Goal: Transaction & Acquisition: Obtain resource

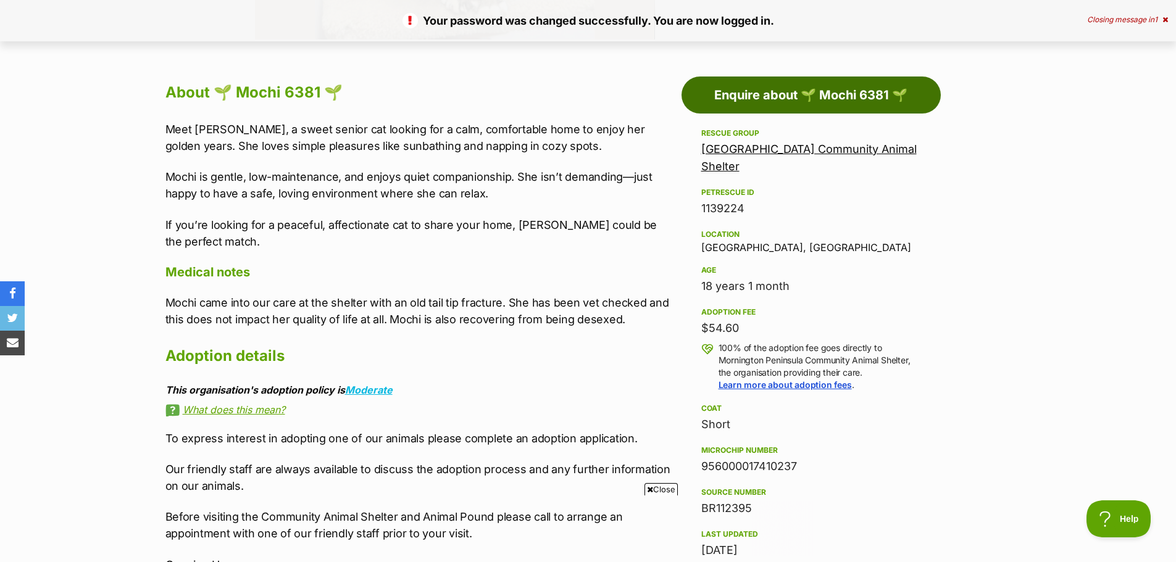
click at [857, 96] on link "Enquire about 🌱 Mochi 6381 🌱" at bounding box center [810, 95] width 259 height 37
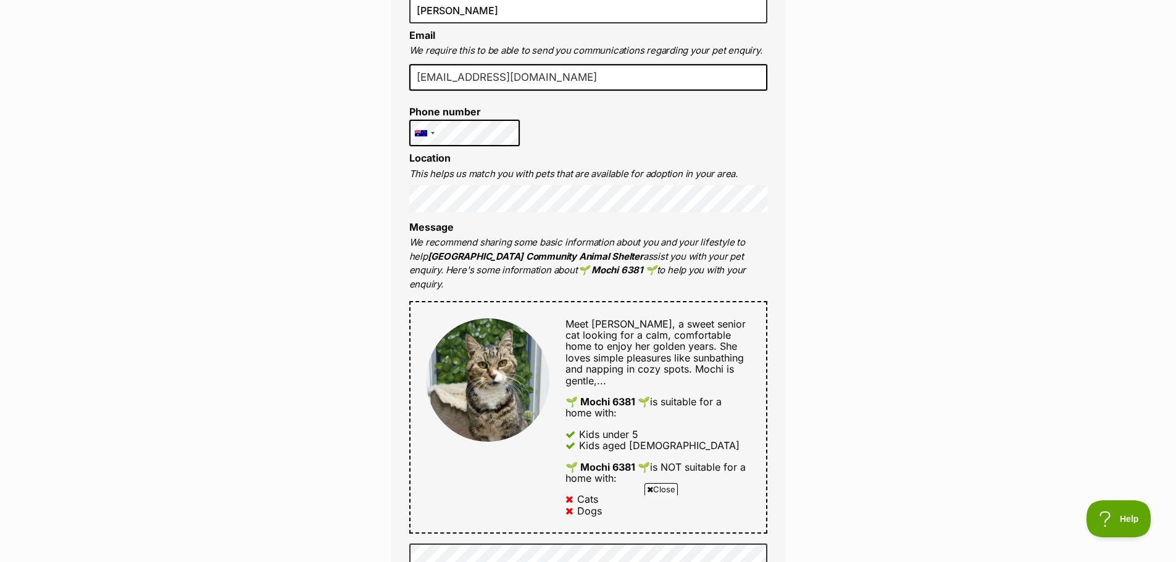
scroll to position [432, 0]
click at [289, 293] on div "Enquire about 🌱 Mochi 6381 🌱 5950 1838 Send an enquiry via the form below or ph…" at bounding box center [588, 543] width 1176 height 1726
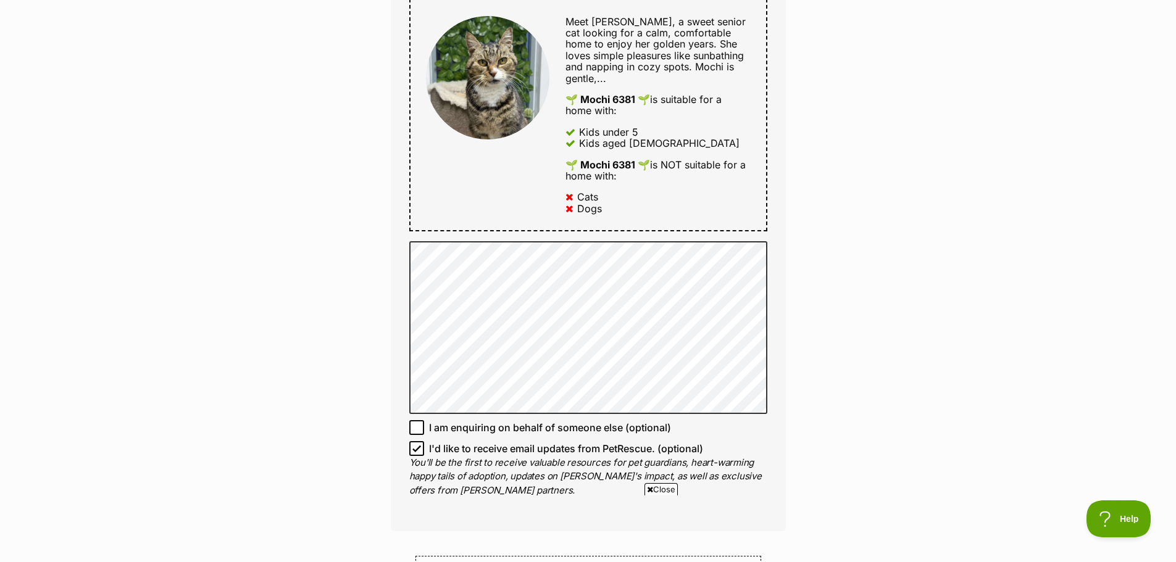
scroll to position [741, 0]
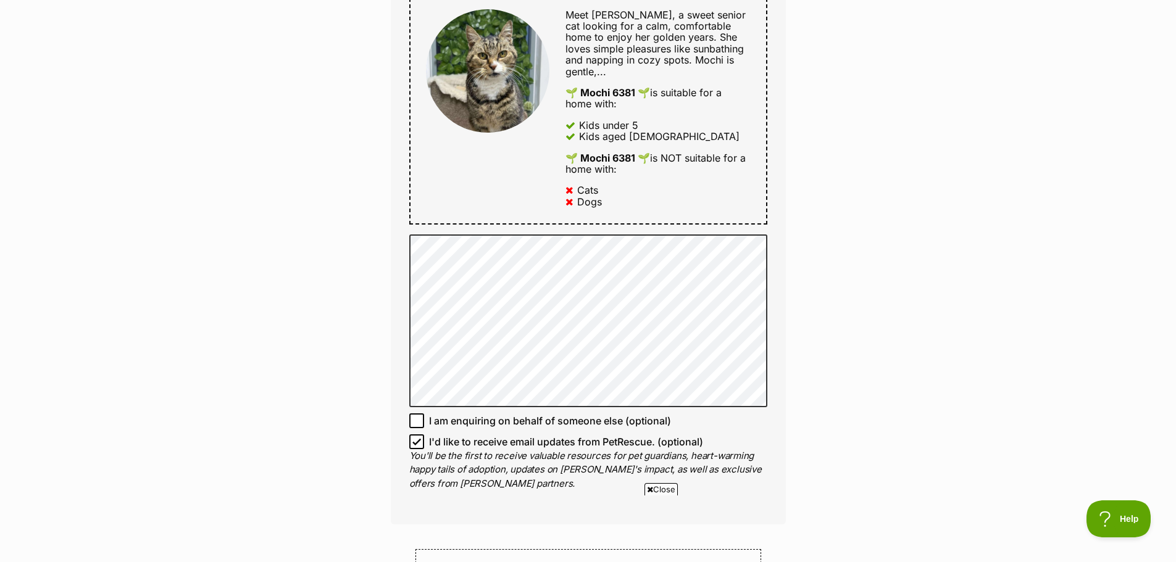
click at [418, 446] on icon at bounding box center [416, 442] width 9 height 9
click at [418, 448] on input "I'd like to receive email updates from PetRescue. (optional)" at bounding box center [416, 442] width 15 height 15
checkbox input "false"
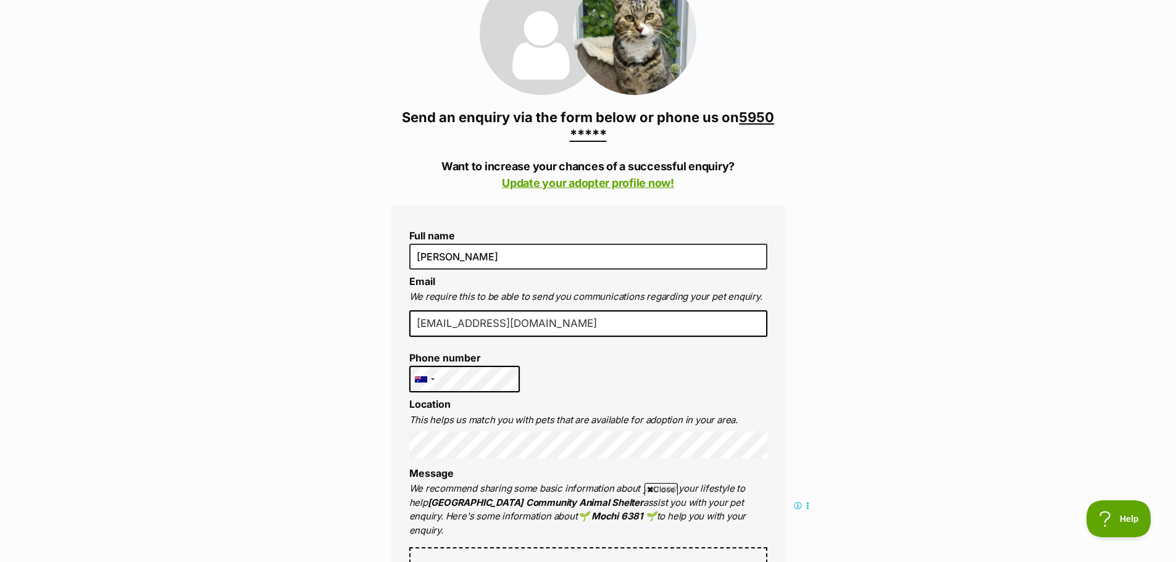
scroll to position [0, 0]
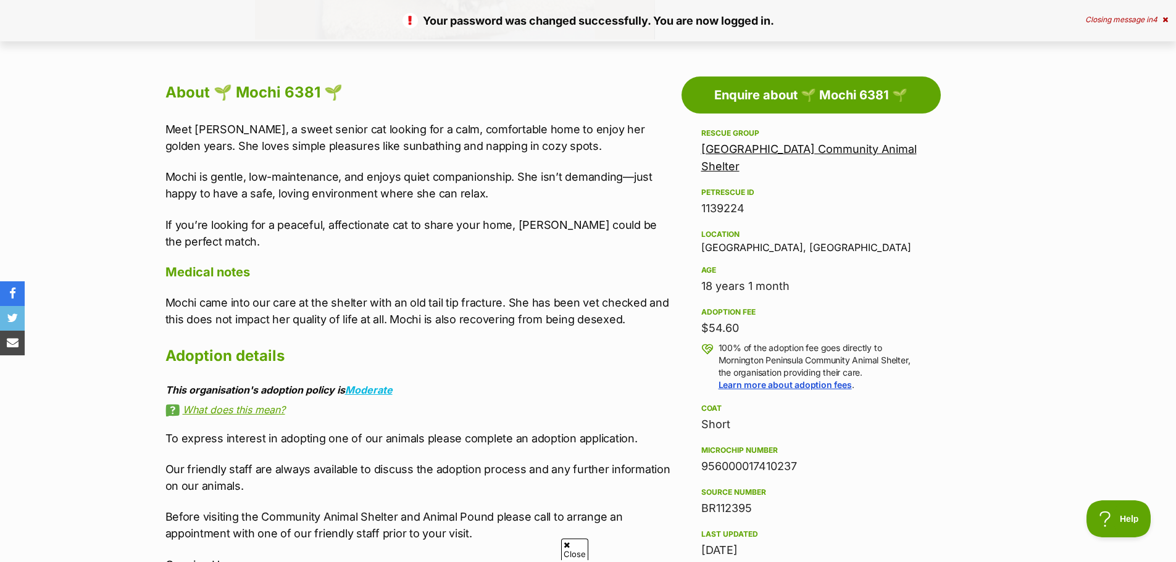
click at [804, 147] on link "[GEOGRAPHIC_DATA] Community Animal Shelter" at bounding box center [808, 158] width 215 height 30
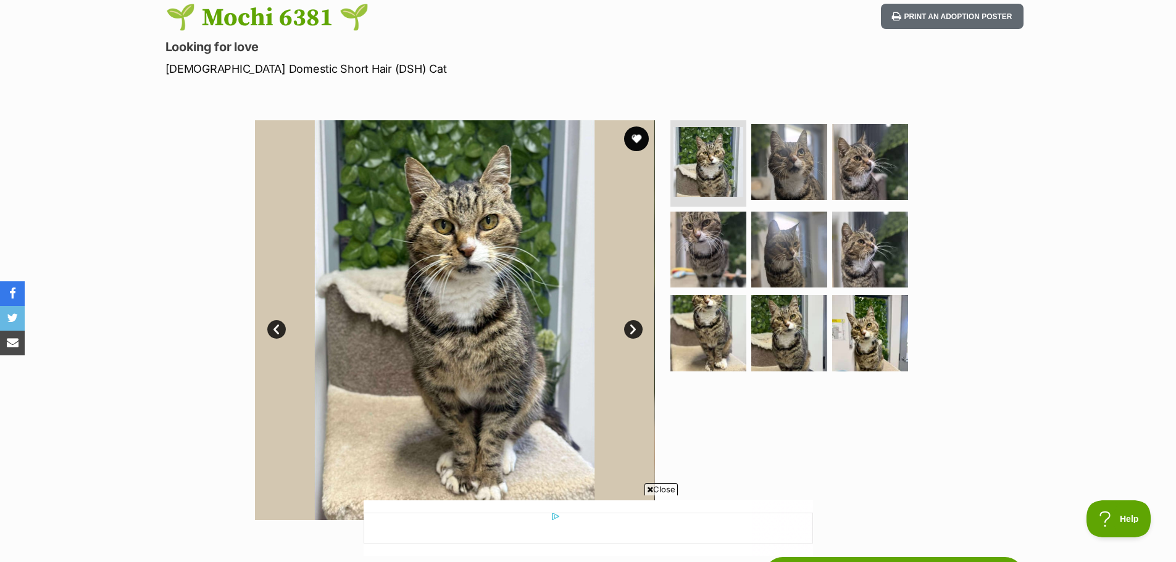
scroll to position [123, 0]
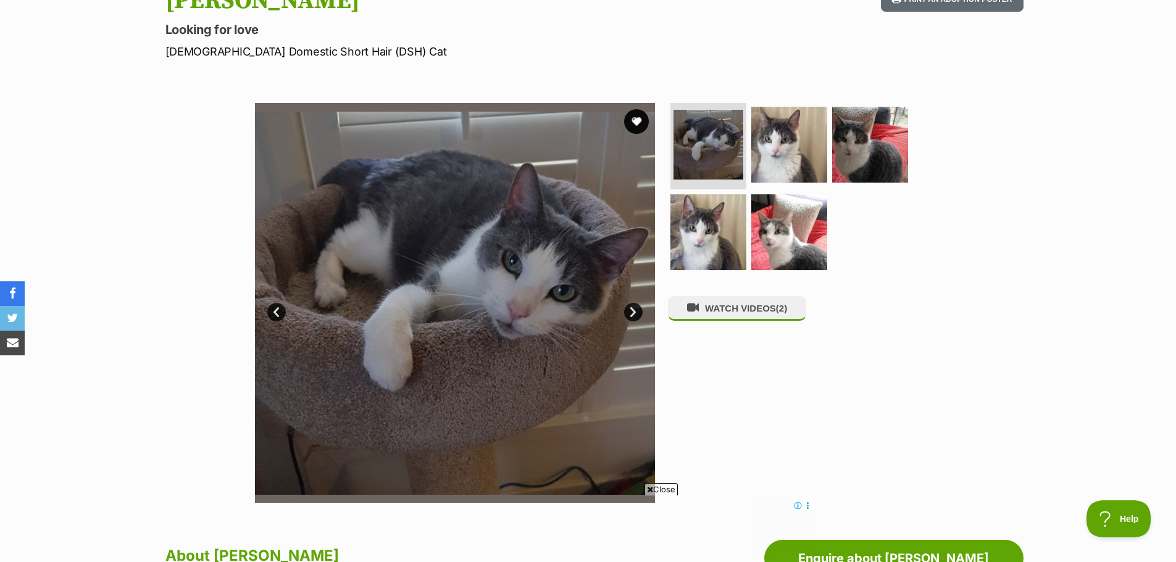
scroll to position [62, 0]
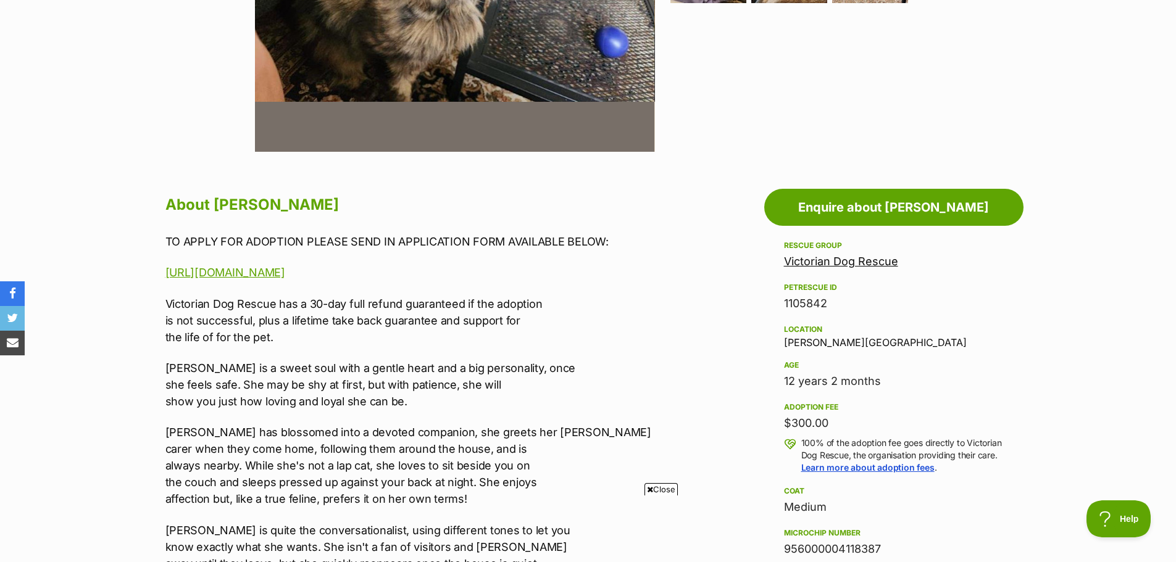
scroll to position [370, 0]
